Goal: Transaction & Acquisition: Purchase product/service

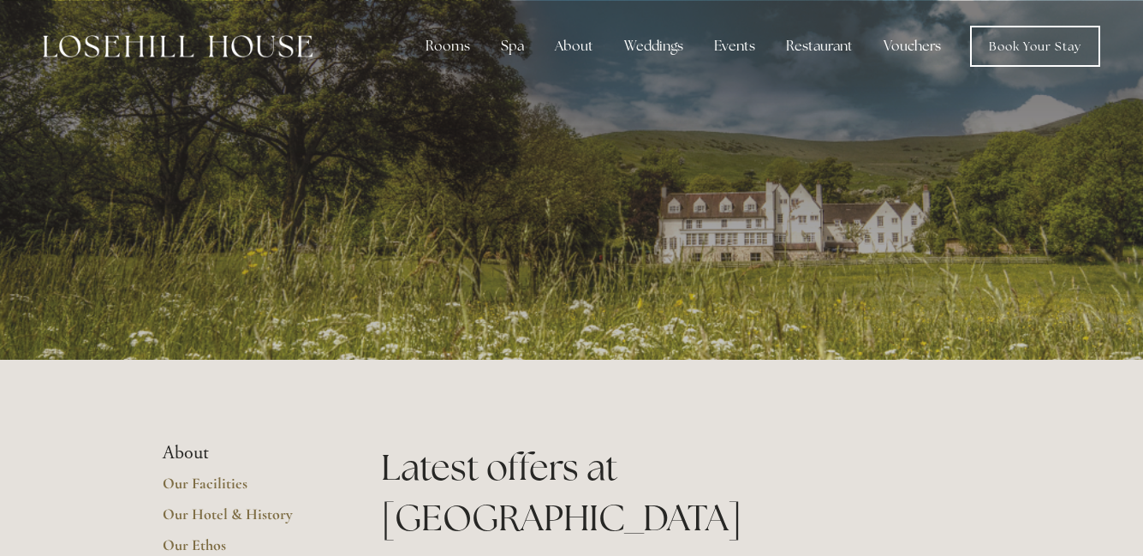
click at [918, 43] on link "Vouchers" at bounding box center [912, 46] width 85 height 34
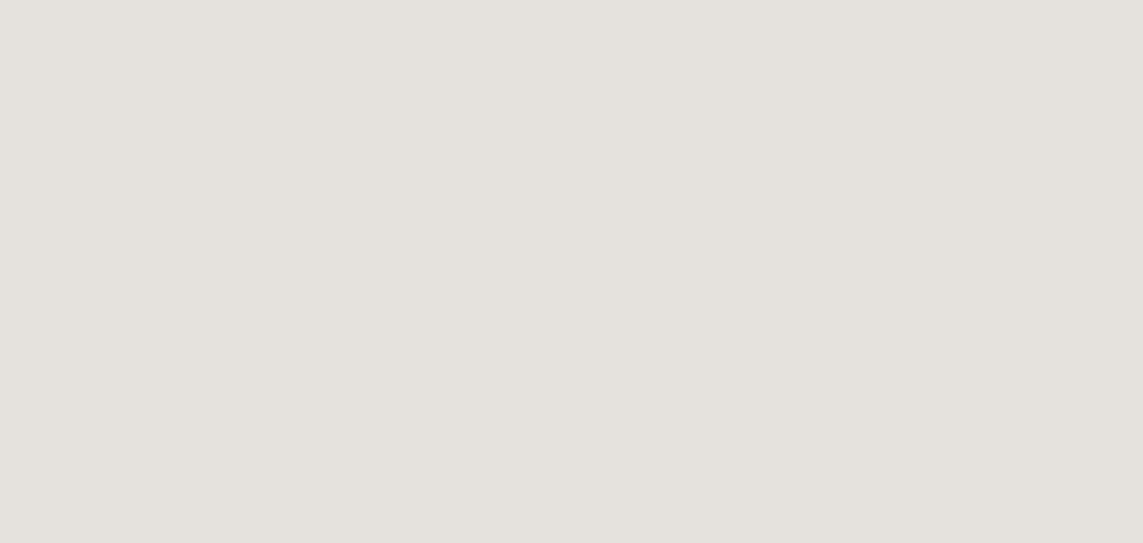
scroll to position [1201, 0]
click at [1134, 273] on iframe at bounding box center [571, 464] width 1143 height 2627
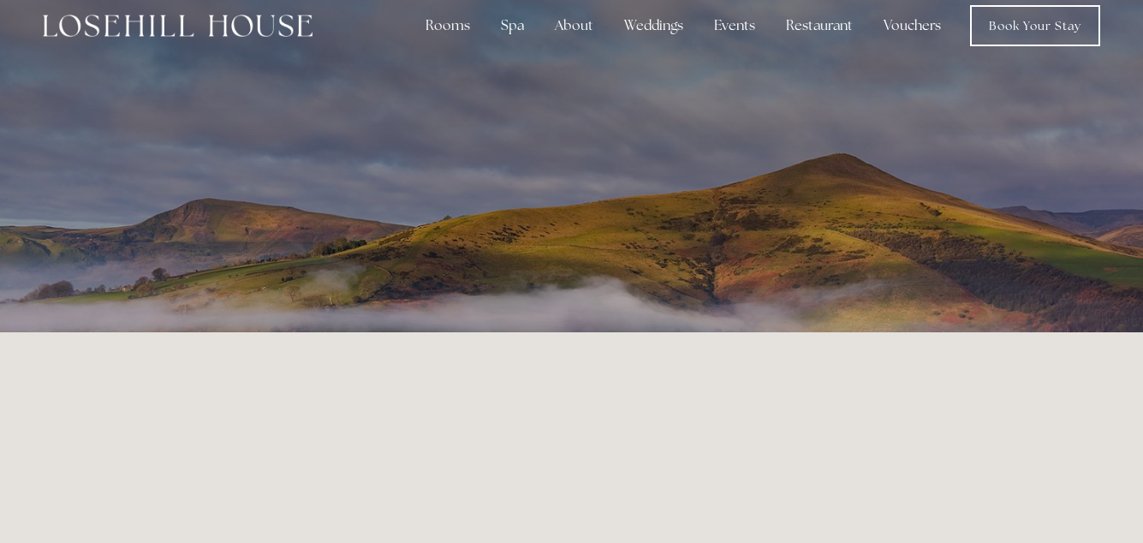
scroll to position [0, 0]
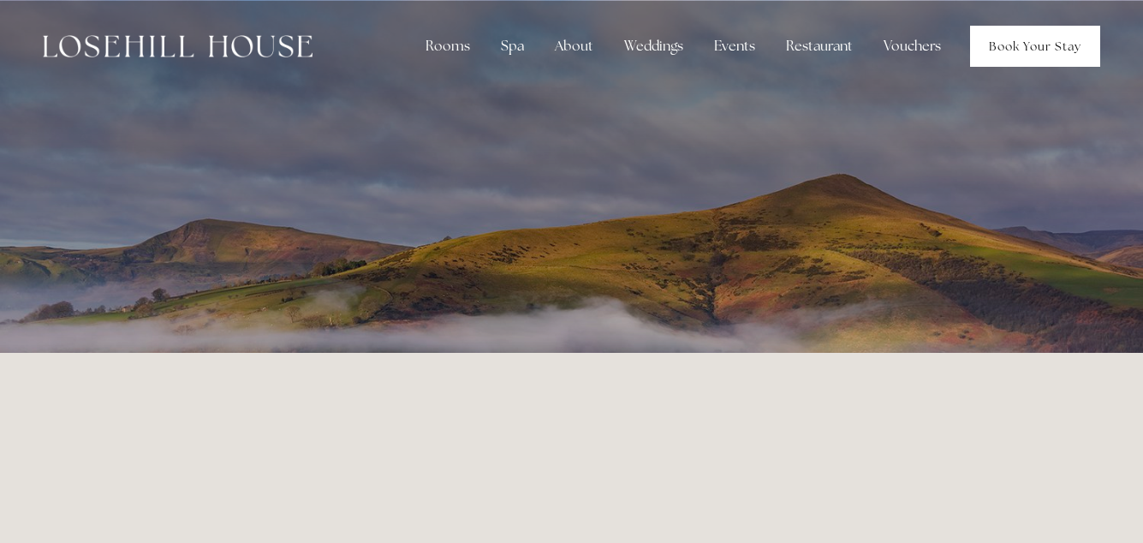
click at [1038, 42] on link "Book Your Stay" at bounding box center [1035, 46] width 130 height 41
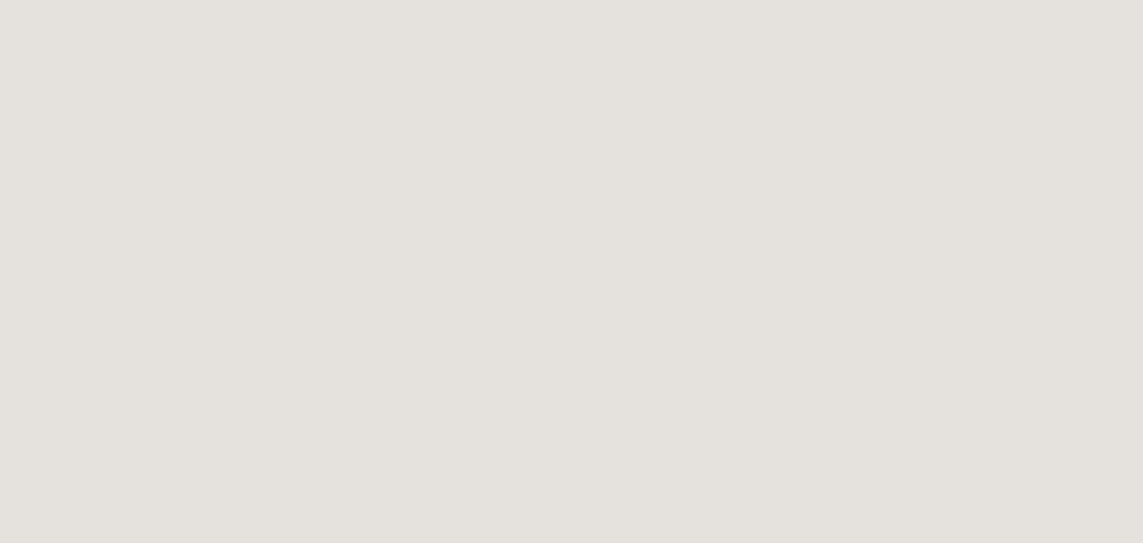
scroll to position [775, 0]
